Goal: Unclear

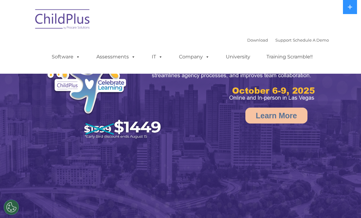
select select "MEDIUM"
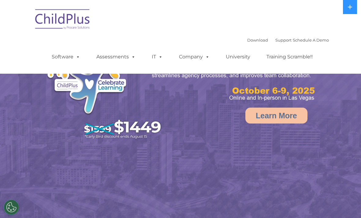
select select "MEDIUM"
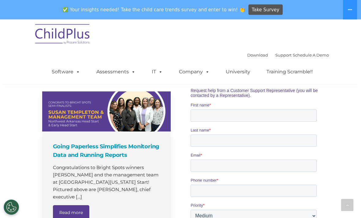
scroll to position [416, 0]
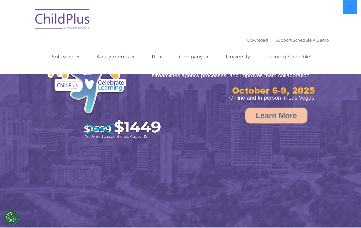
select select "MEDIUM"
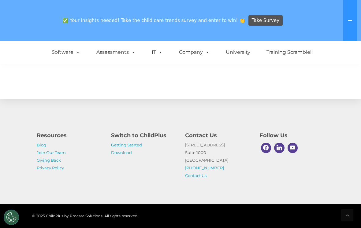
scroll to position [727, 0]
